Goal: Task Accomplishment & Management: Manage account settings

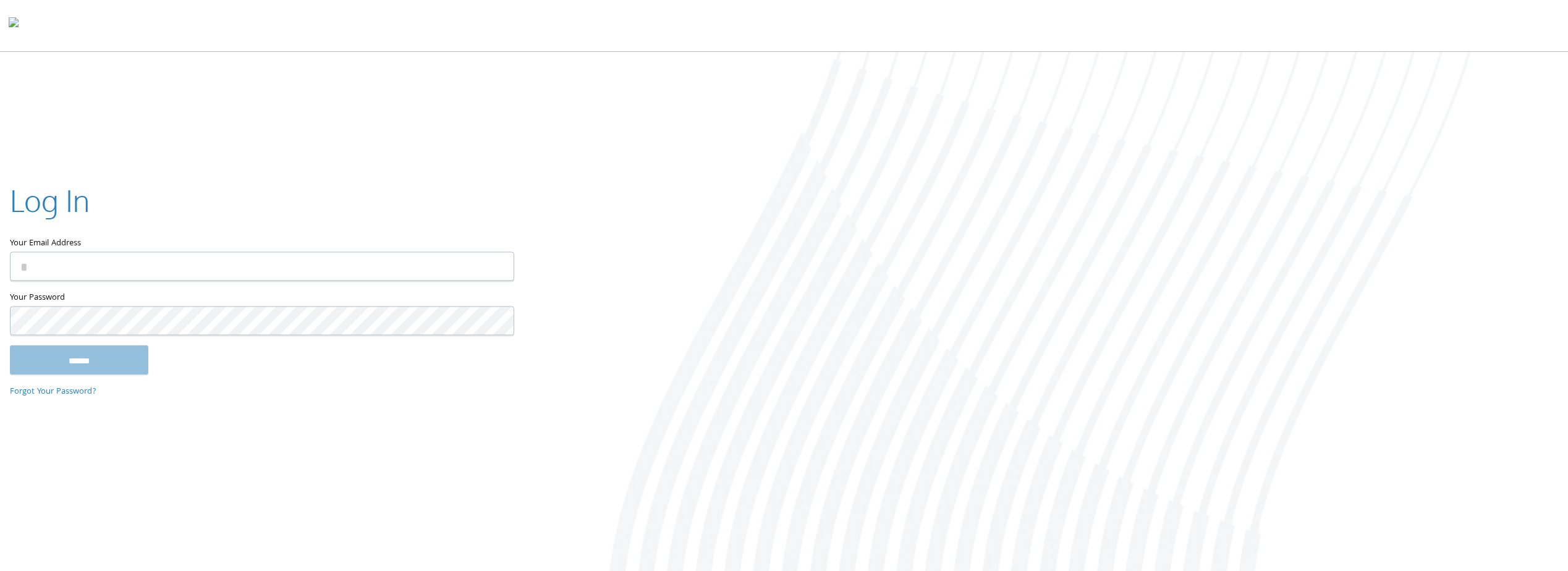
paste input "**********"
type input "**********"
click at [100, 363] on input "******" at bounding box center [79, 360] width 138 height 30
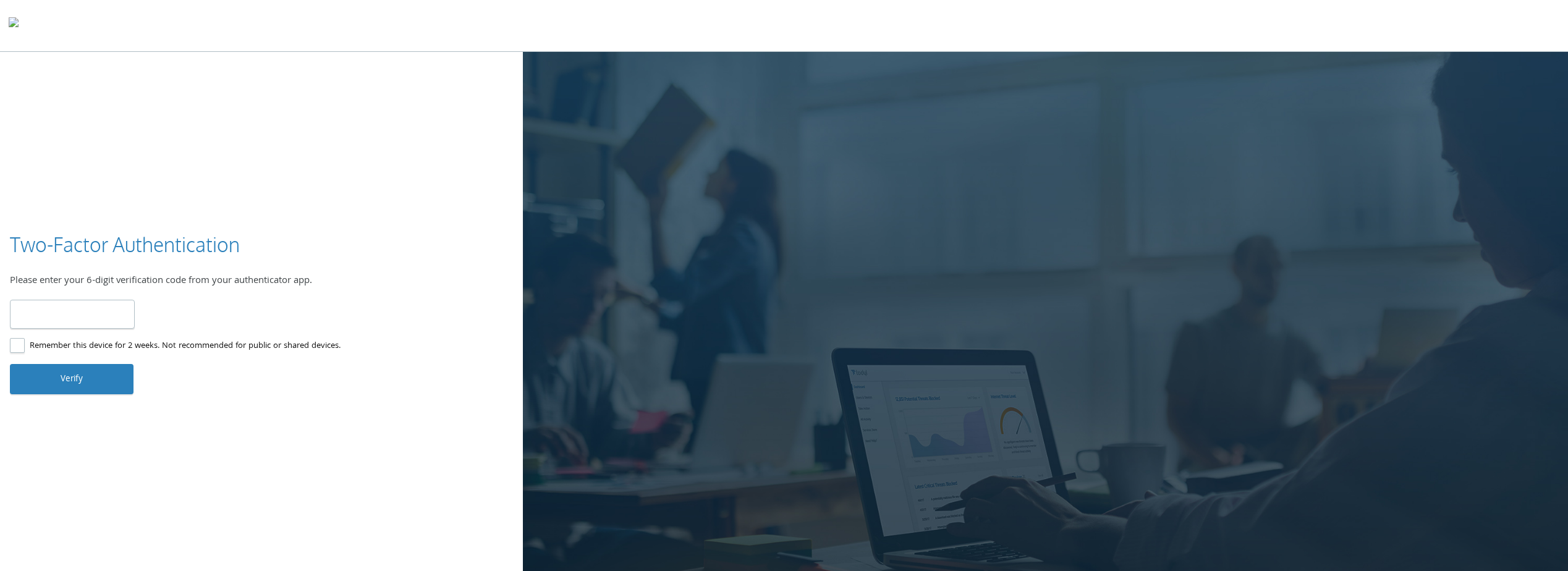
type input "******"
